Goal: Transaction & Acquisition: Purchase product/service

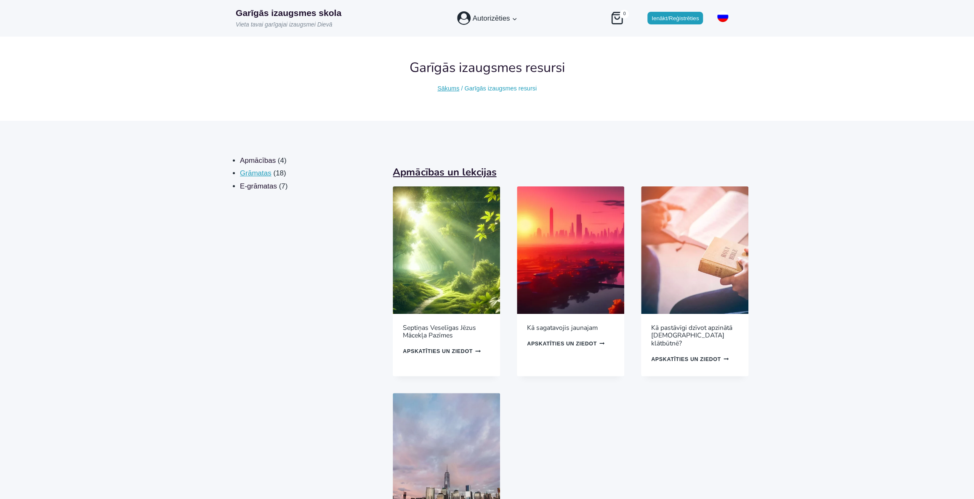
click at [266, 174] on span "Grāmatas" at bounding box center [256, 173] width 32 height 8
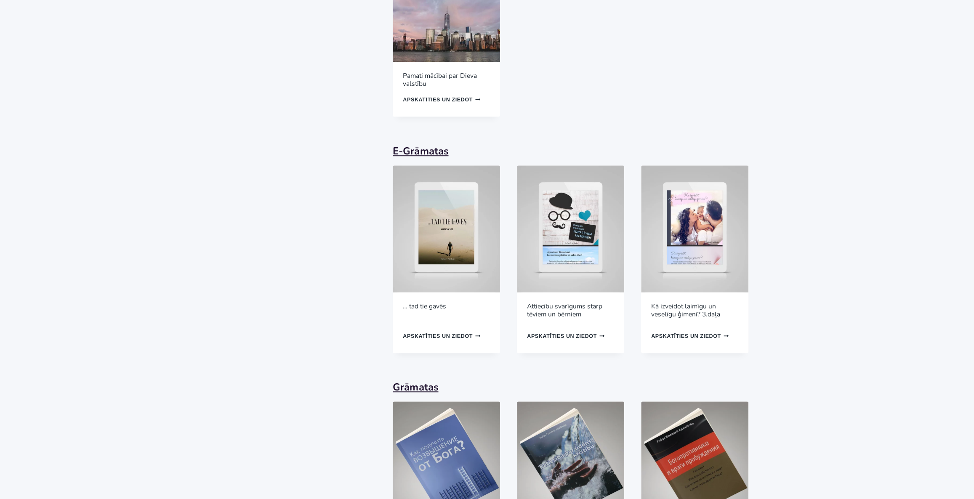
scroll to position [480, 0]
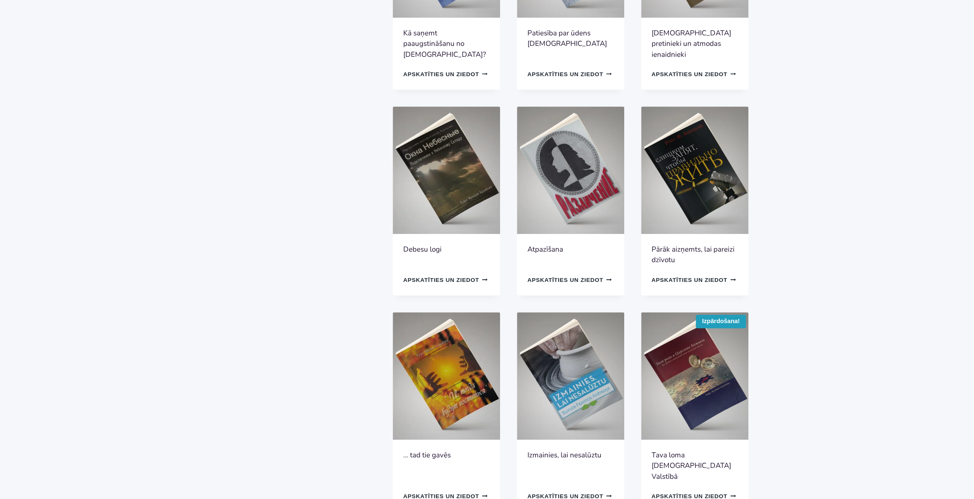
scroll to position [383, 0]
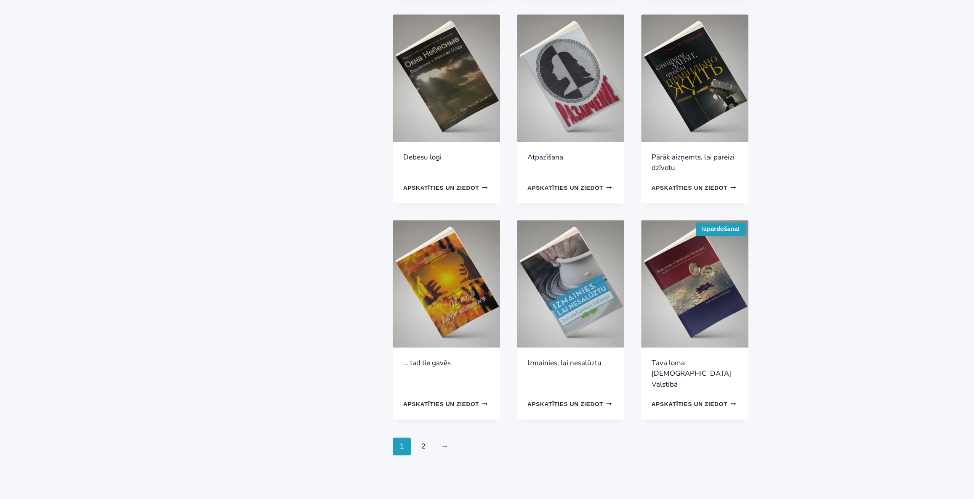
click at [437, 269] on img at bounding box center [446, 284] width 107 height 128
